Goal: Find specific page/section

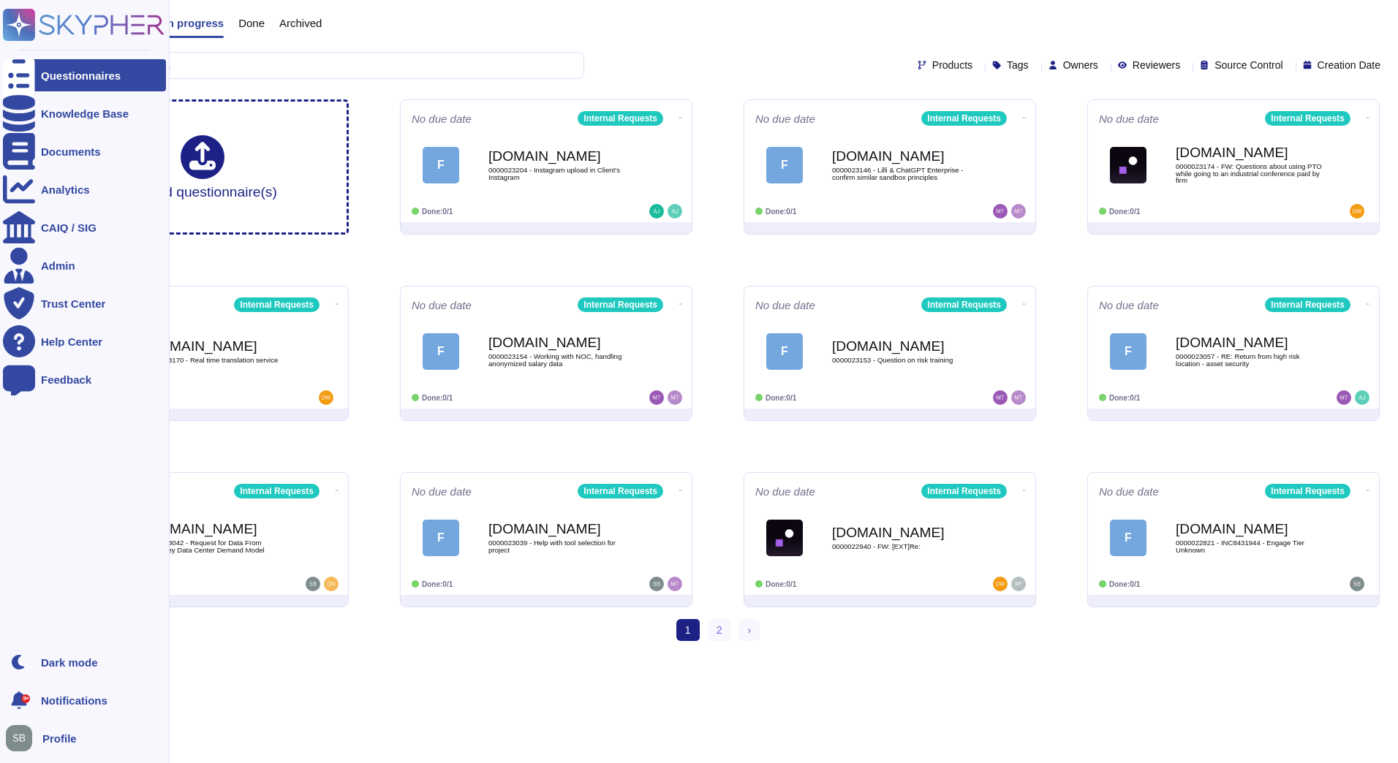
click at [50, 77] on div "Questionnaires" at bounding box center [81, 75] width 80 height 11
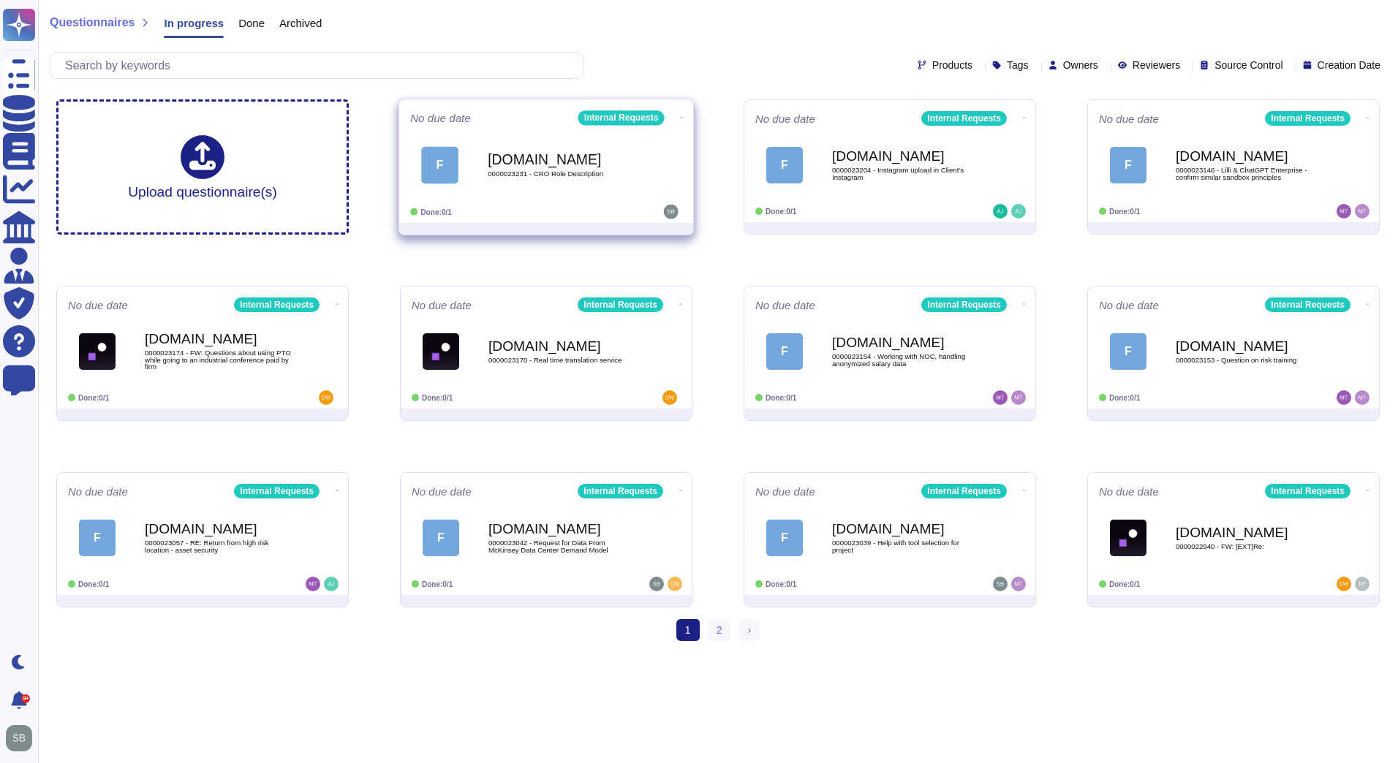
click at [599, 183] on div "[DOMAIN_NAME] 0000023231 - CRO Role Description" at bounding box center [562, 164] width 148 height 59
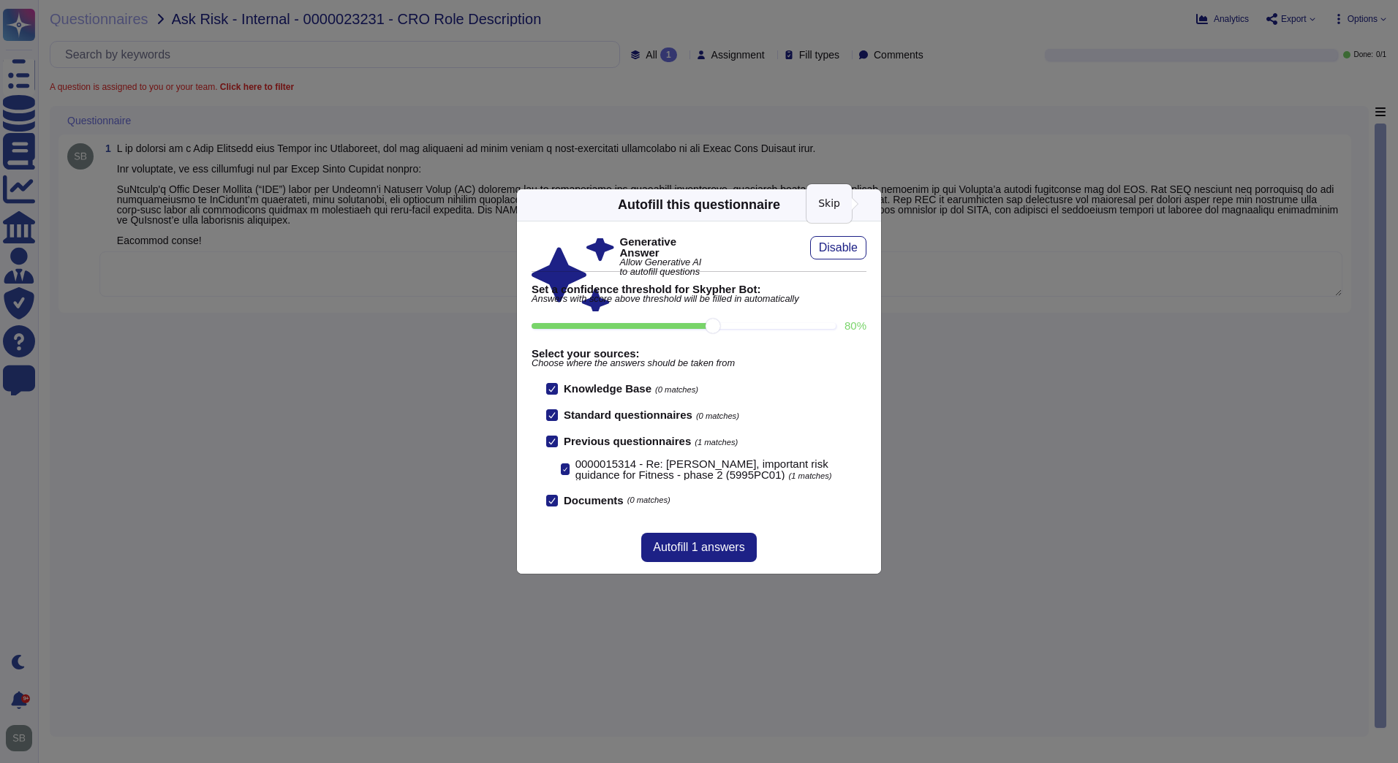
click at [872, 251] on icon at bounding box center [1012, 391] width 281 height 281
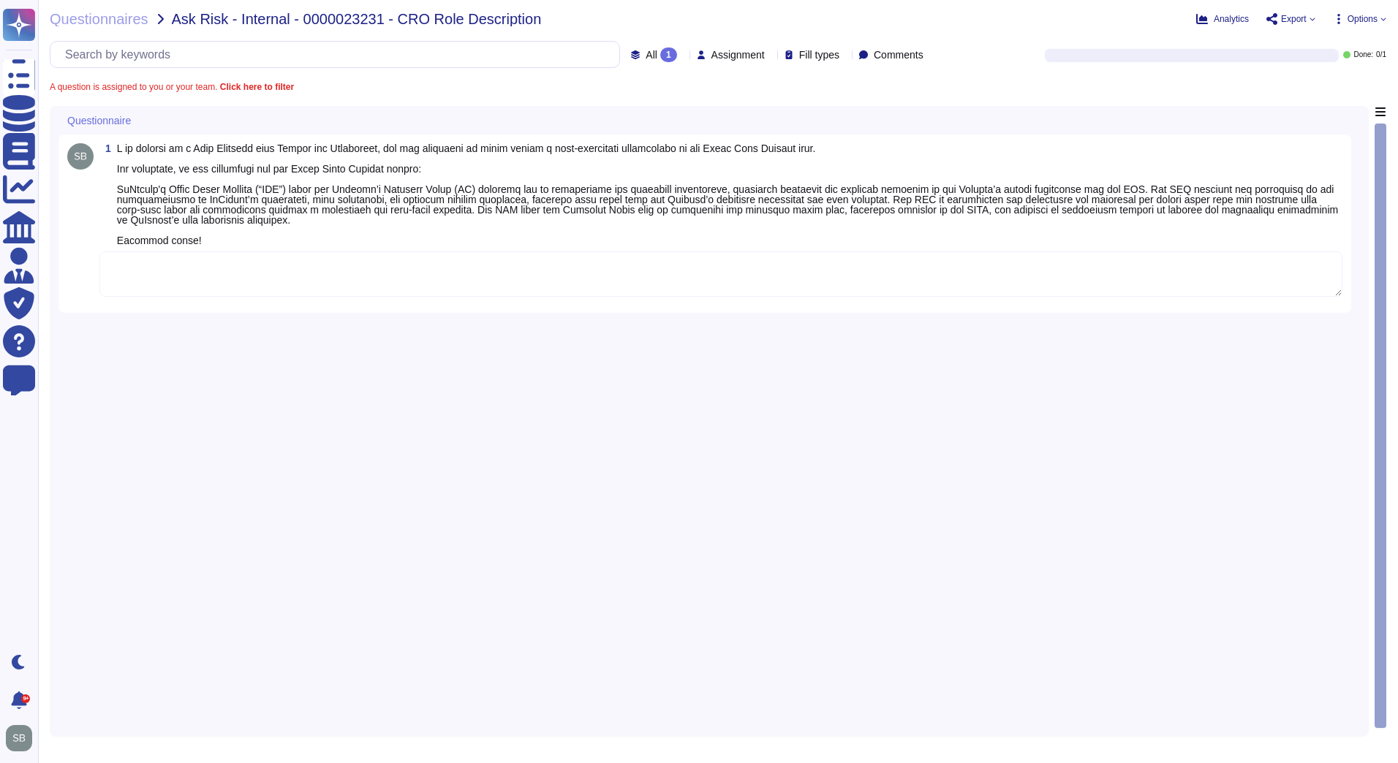
click at [219, 343] on div "1" at bounding box center [708, 417] width 1301 height 622
